Goal: Task Accomplishment & Management: Use online tool/utility

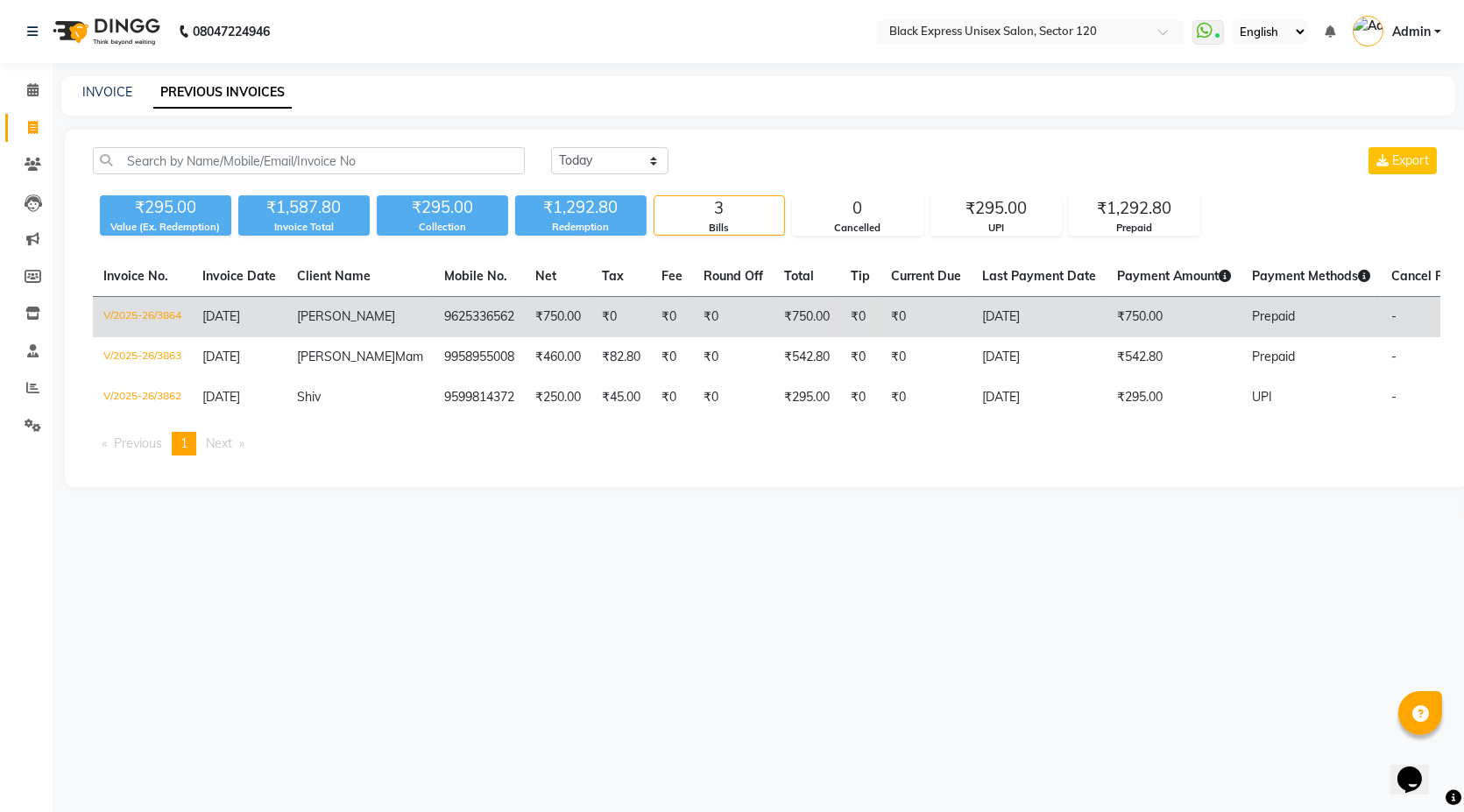
click at [693, 314] on td "₹0" at bounding box center [732, 317] width 81 height 41
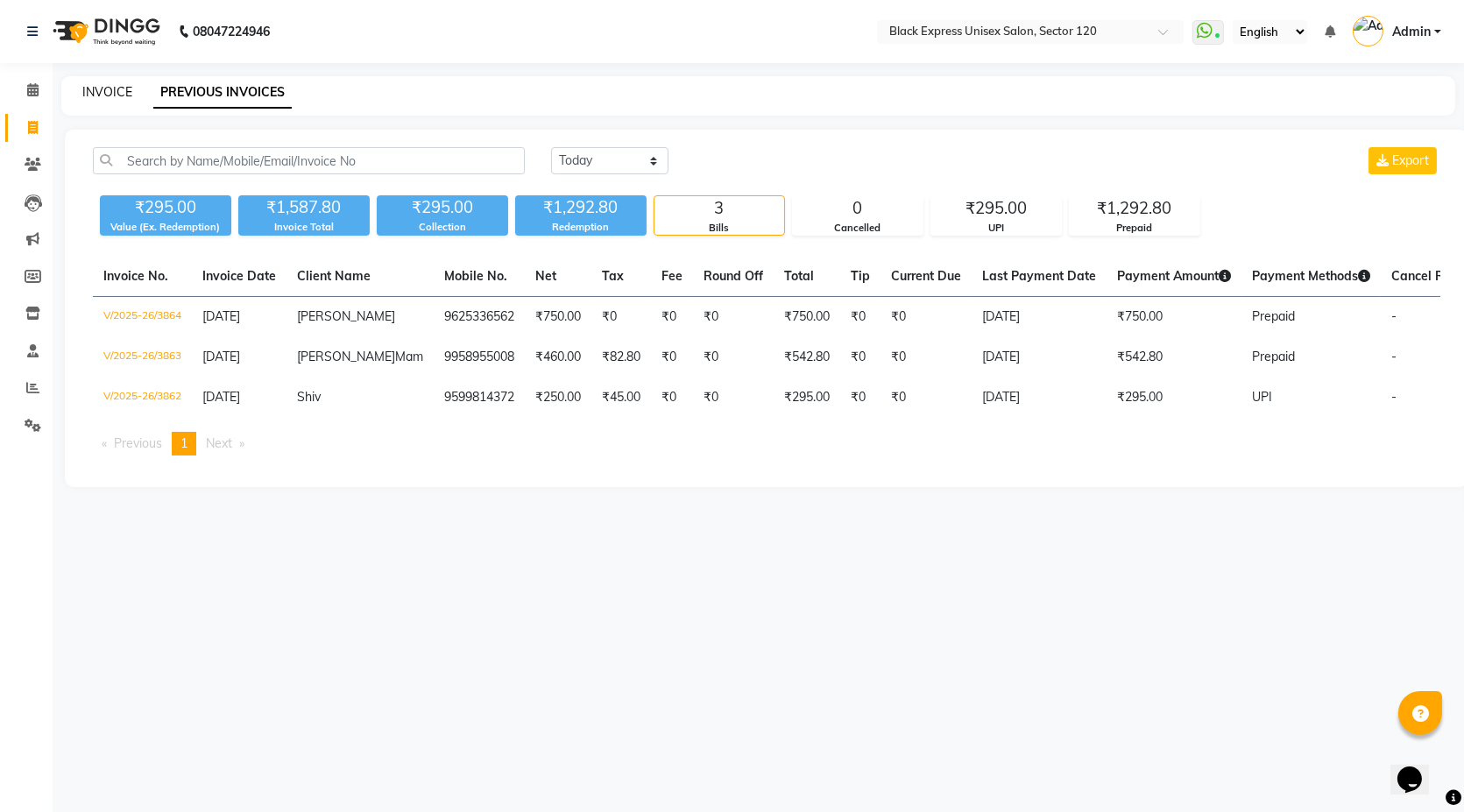
click at [96, 84] on link "INVOICE" at bounding box center [107, 92] width 50 height 16
select select "service"
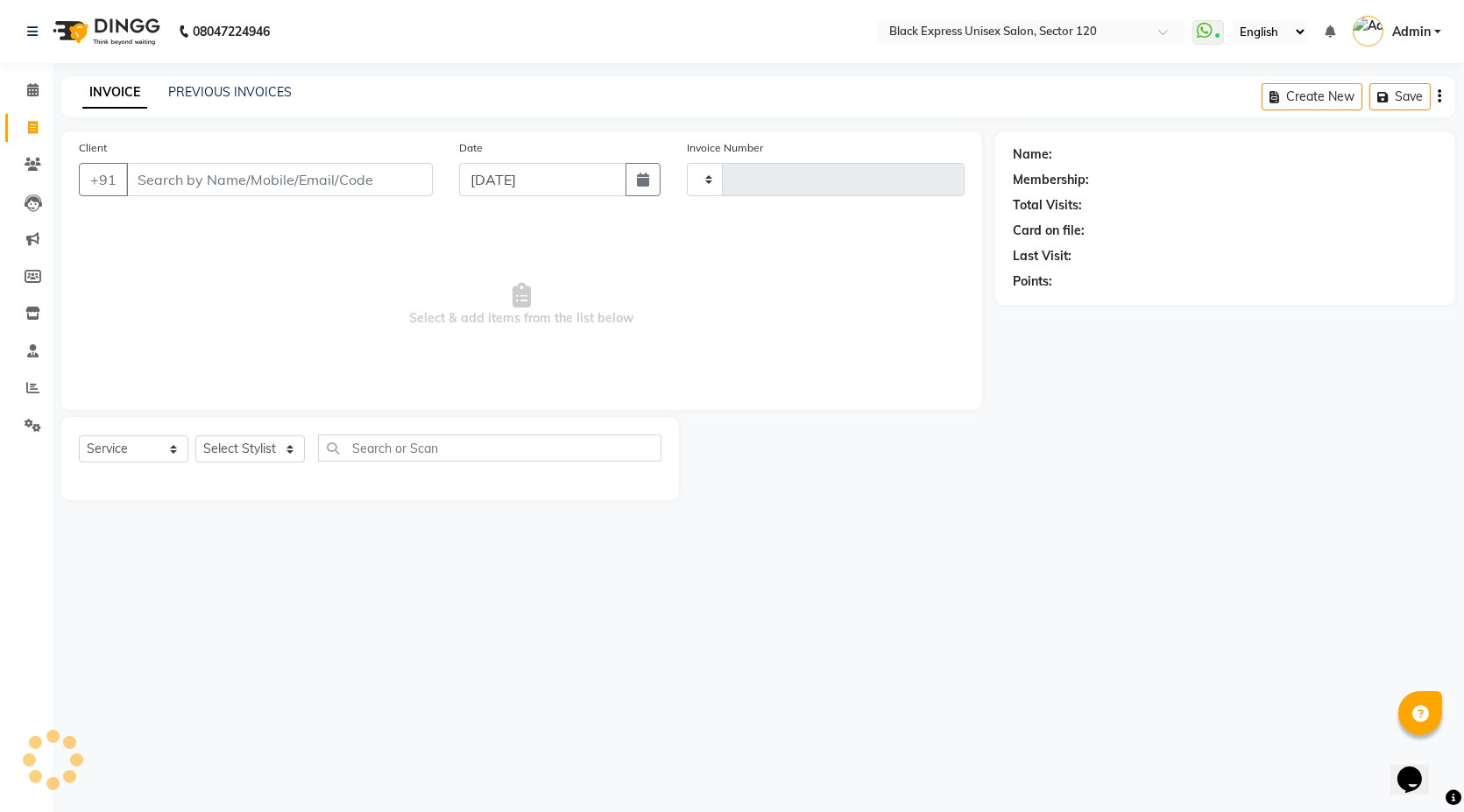
type input "3865"
select select "7082"
